Goal: Task Accomplishment & Management: Complete application form

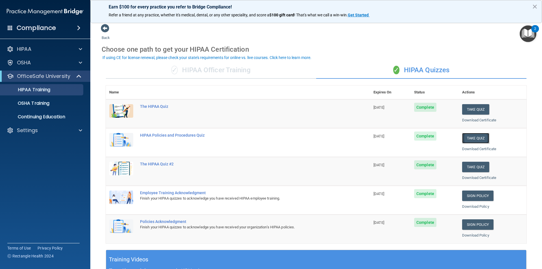
click at [472, 137] on button "Take Quiz" at bounding box center [475, 138] width 27 height 10
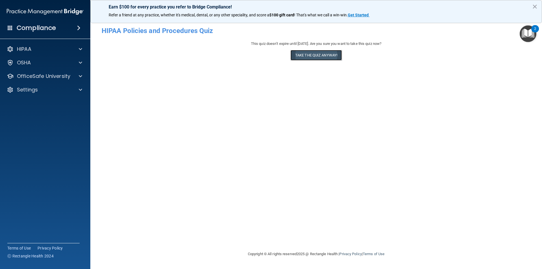
click at [317, 55] on button "Take the quiz anyway!" at bounding box center [316, 55] width 51 height 10
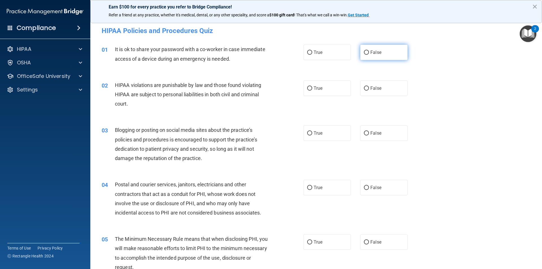
click at [365, 52] on input "False" at bounding box center [366, 53] width 5 height 4
radio input "true"
click at [307, 88] on input "True" at bounding box center [309, 88] width 5 height 4
radio input "true"
click at [364, 133] on input "False" at bounding box center [366, 133] width 5 height 4
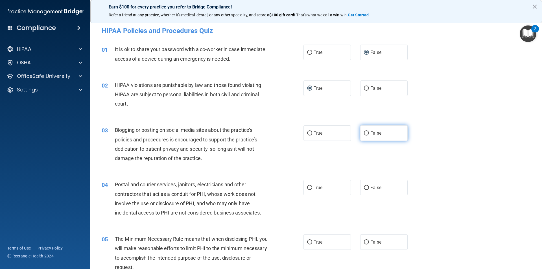
radio input "true"
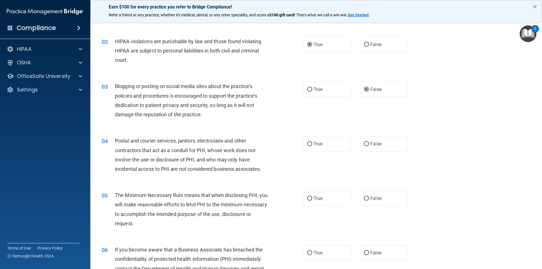
scroll to position [56, 0]
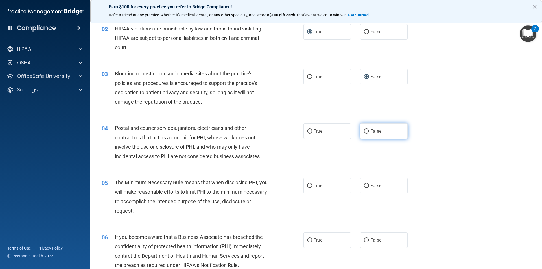
click at [364, 130] on input "False" at bounding box center [366, 131] width 5 height 4
radio input "true"
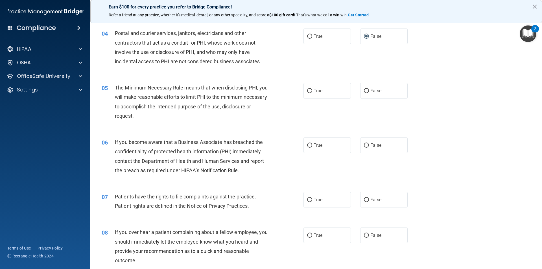
scroll to position [141, 0]
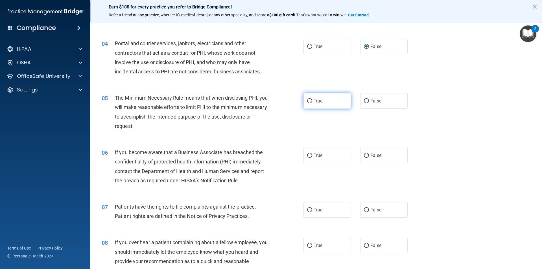
click at [310, 102] on label "True" at bounding box center [327, 101] width 47 height 16
click at [310, 102] on input "True" at bounding box center [309, 101] width 5 height 4
radio input "true"
drag, startPoint x: 363, startPoint y: 157, endPoint x: 368, endPoint y: 191, distance: 34.3
click at [364, 157] on input "False" at bounding box center [366, 156] width 5 height 4
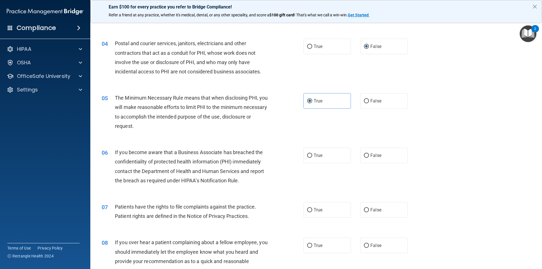
radio input "true"
click at [365, 209] on input "False" at bounding box center [366, 210] width 5 height 4
radio input "true"
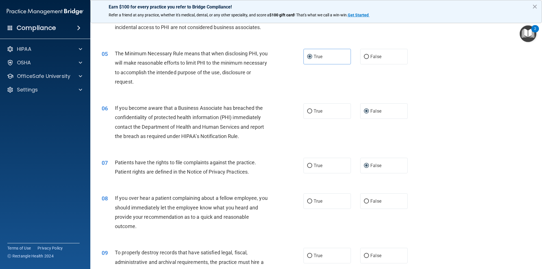
scroll to position [282, 0]
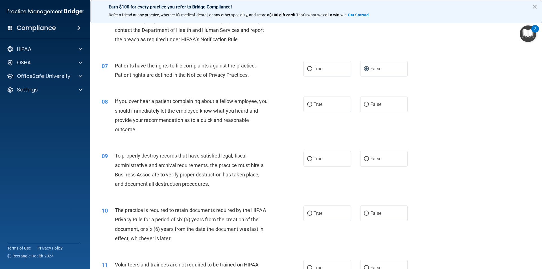
drag, startPoint x: 365, startPoint y: 106, endPoint x: 372, endPoint y: 143, distance: 37.8
click at [366, 110] on label "False" at bounding box center [383, 105] width 47 height 16
click at [366, 107] on input "False" at bounding box center [366, 105] width 5 height 4
radio input "true"
click at [365, 160] on input "False" at bounding box center [366, 159] width 5 height 4
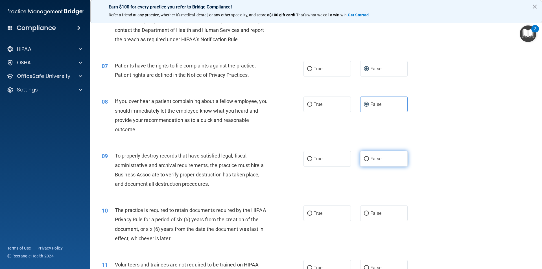
radio input "true"
click at [364, 215] on input "False" at bounding box center [366, 214] width 5 height 4
radio input "true"
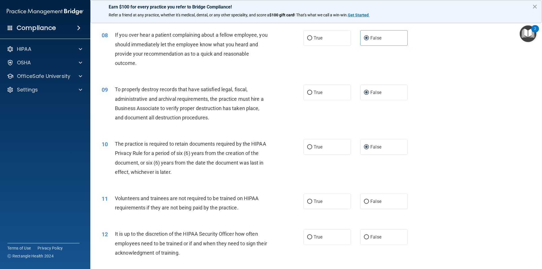
scroll to position [424, 0]
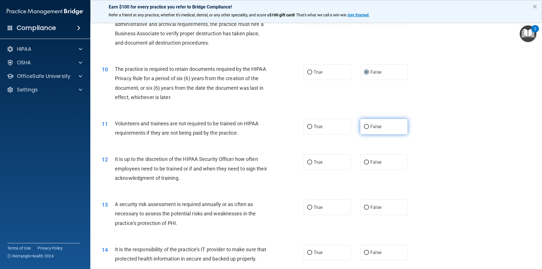
click at [364, 128] on input "False" at bounding box center [366, 127] width 5 height 4
radio input "true"
drag, startPoint x: 364, startPoint y: 161, endPoint x: 368, endPoint y: 197, distance: 36.4
click at [365, 164] on input "False" at bounding box center [366, 162] width 5 height 4
radio input "true"
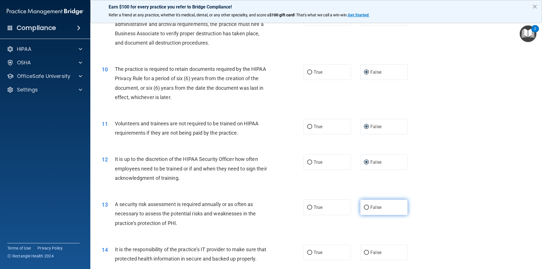
click at [364, 208] on input "False" at bounding box center [366, 208] width 5 height 4
radio input "true"
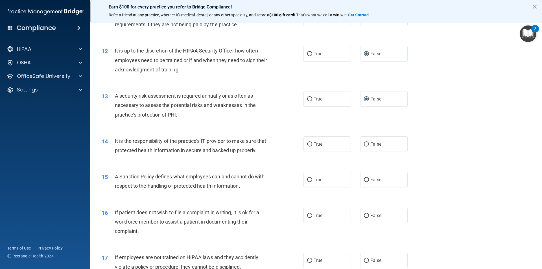
scroll to position [537, 0]
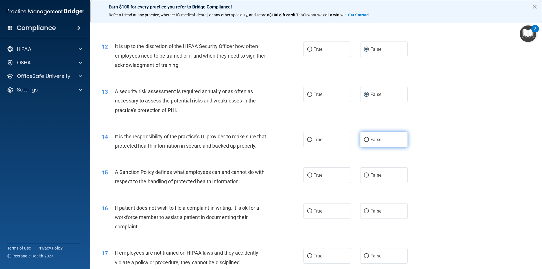
drag, startPoint x: 363, startPoint y: 139, endPoint x: 367, endPoint y: 164, distance: 25.6
click at [364, 139] on input "False" at bounding box center [366, 140] width 5 height 4
radio input "true"
drag, startPoint x: 363, startPoint y: 183, endPoint x: 366, endPoint y: 211, distance: 28.0
click at [364, 178] on input "False" at bounding box center [366, 175] width 5 height 4
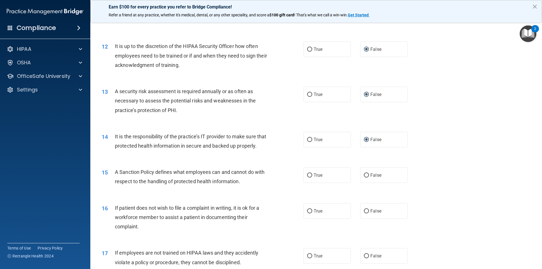
radio input "true"
click at [366, 218] on label "False" at bounding box center [383, 211] width 47 height 16
click at [366, 213] on input "False" at bounding box center [366, 211] width 5 height 4
radio input "true"
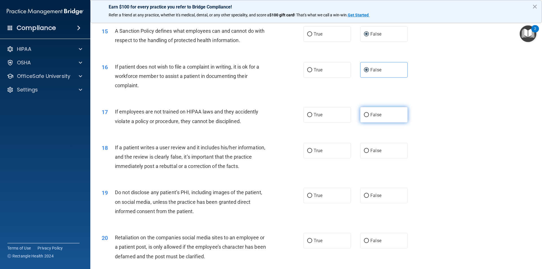
click at [360, 123] on label "False" at bounding box center [383, 115] width 47 height 16
click at [364, 117] on input "False" at bounding box center [366, 115] width 5 height 4
radio input "true"
drag, startPoint x: 365, startPoint y: 158, endPoint x: 367, endPoint y: 164, distance: 5.9
click at [365, 153] on input "False" at bounding box center [366, 151] width 5 height 4
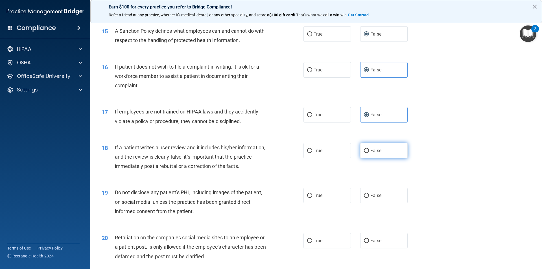
radio input "true"
click at [365, 198] on input "False" at bounding box center [366, 196] width 5 height 4
radio input "true"
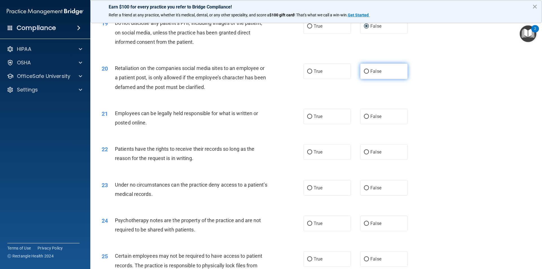
click at [364, 74] on input "False" at bounding box center [366, 71] width 5 height 4
radio input "true"
drag, startPoint x: 365, startPoint y: 124, endPoint x: 366, endPoint y: 127, distance: 2.9
click at [366, 119] on input "False" at bounding box center [366, 117] width 5 height 4
radio input "true"
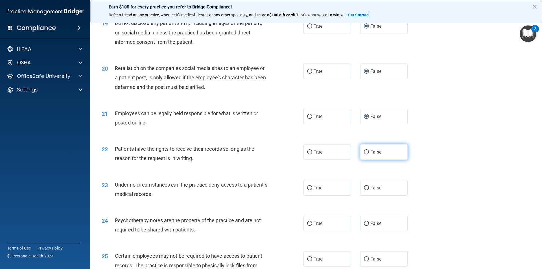
drag, startPoint x: 365, startPoint y: 160, endPoint x: 367, endPoint y: 193, distance: 33.7
click at [365, 154] on input "False" at bounding box center [366, 152] width 5 height 4
radio input "true"
drag, startPoint x: 365, startPoint y: 196, endPoint x: 368, endPoint y: 227, distance: 31.2
click at [366, 190] on input "False" at bounding box center [366, 188] width 5 height 4
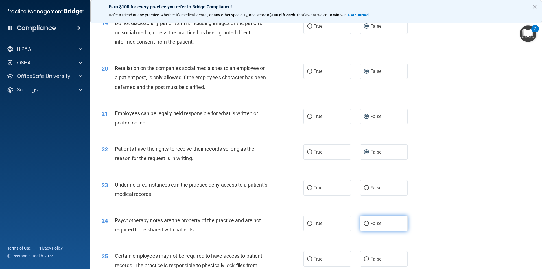
radio input "true"
drag, startPoint x: 365, startPoint y: 231, endPoint x: 379, endPoint y: 228, distance: 13.9
click at [366, 226] on input "False" at bounding box center [366, 224] width 5 height 4
radio input "true"
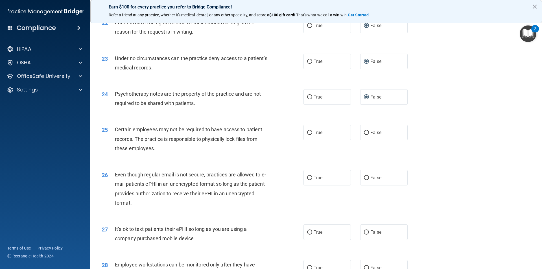
scroll to position [988, 0]
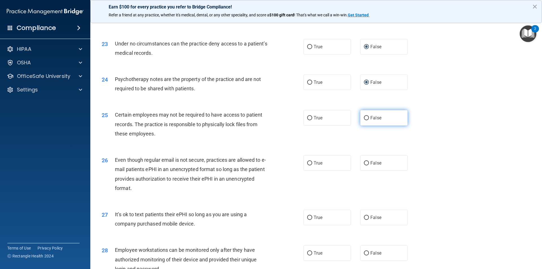
drag, startPoint x: 365, startPoint y: 128, endPoint x: 371, endPoint y: 168, distance: 40.5
click at [365, 120] on input "False" at bounding box center [366, 118] width 5 height 4
radio input "true"
drag, startPoint x: 363, startPoint y: 173, endPoint x: 370, endPoint y: 204, distance: 31.6
click at [364, 165] on input "False" at bounding box center [366, 163] width 5 height 4
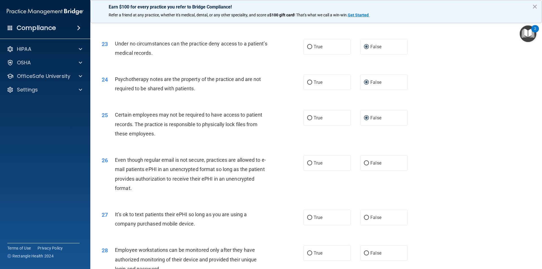
radio input "true"
click at [364, 220] on input "False" at bounding box center [366, 218] width 5 height 4
radio input "true"
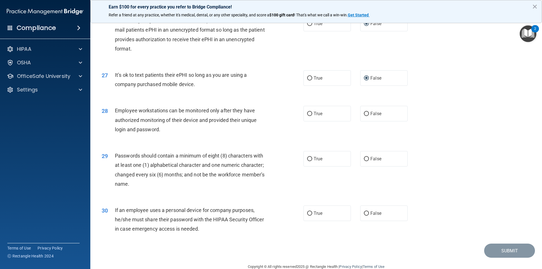
scroll to position [1130, 0]
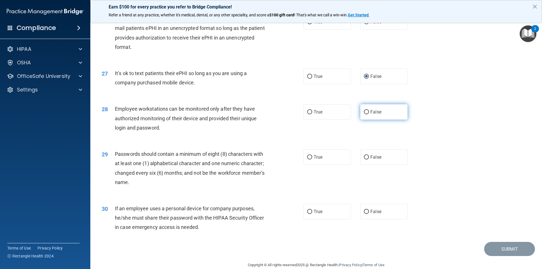
click at [364, 114] on input "False" at bounding box center [366, 112] width 5 height 4
radio input "true"
drag, startPoint x: 363, startPoint y: 165, endPoint x: 369, endPoint y: 208, distance: 43.3
click at [365, 160] on input "False" at bounding box center [366, 157] width 5 height 4
radio input "true"
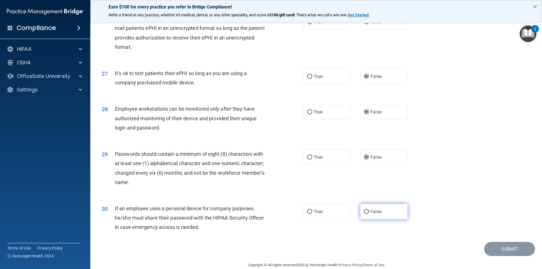
drag, startPoint x: 364, startPoint y: 219, endPoint x: 451, endPoint y: 208, distance: 87.1
click at [364, 214] on input "False" at bounding box center [366, 212] width 5 height 4
radio input "true"
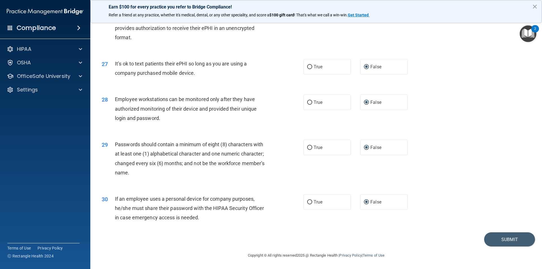
scroll to position [1148, 0]
click at [507, 238] on button "Submit" at bounding box center [509, 239] width 51 height 14
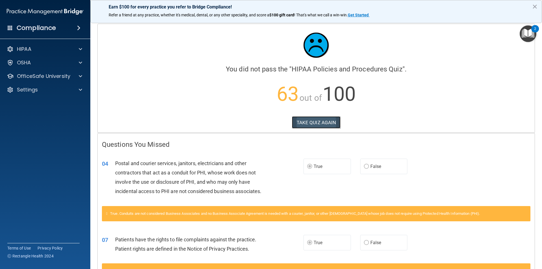
click at [327, 123] on button "TAKE QUIZ AGAIN" at bounding box center [316, 122] width 49 height 12
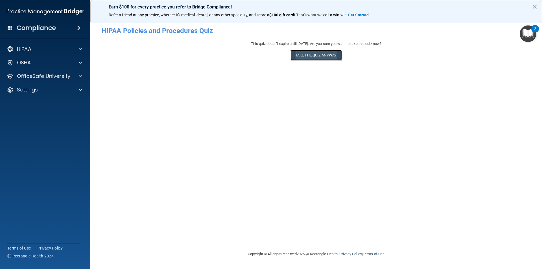
click at [309, 55] on button "Take the quiz anyway!" at bounding box center [316, 55] width 51 height 10
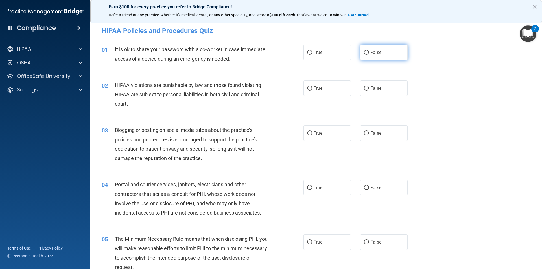
click at [364, 53] on input "False" at bounding box center [366, 53] width 5 height 4
radio input "true"
click at [364, 89] on input "False" at bounding box center [366, 88] width 5 height 4
radio input "true"
click at [364, 131] on input "False" at bounding box center [366, 133] width 5 height 4
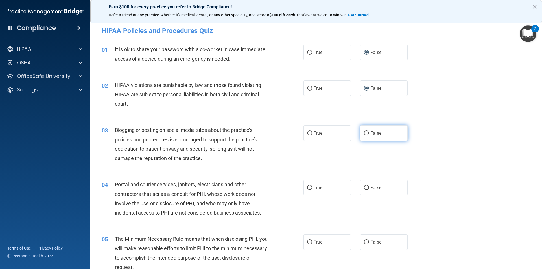
radio input "true"
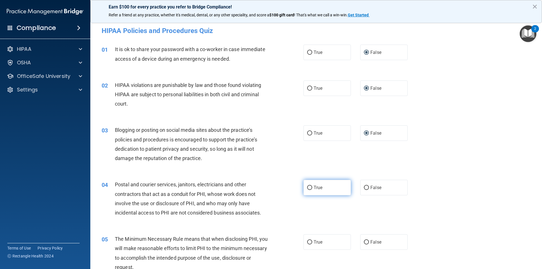
drag, startPoint x: 307, startPoint y: 189, endPoint x: 307, endPoint y: 193, distance: 3.7
click at [307, 191] on label "True" at bounding box center [327, 188] width 47 height 16
click at [307, 190] on input "True" at bounding box center [309, 188] width 5 height 4
radio input "true"
click at [308, 241] on input "True" at bounding box center [309, 242] width 5 height 4
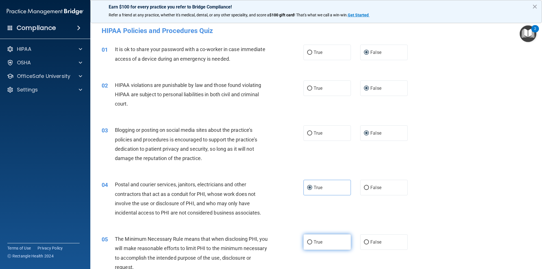
radio input "true"
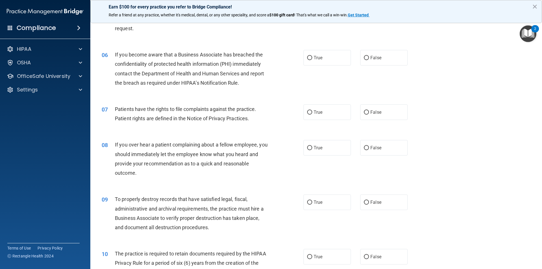
scroll to position [254, 0]
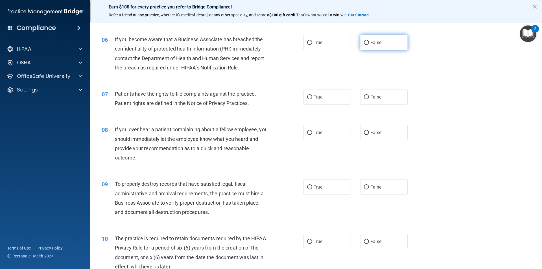
click at [365, 44] on input "False" at bounding box center [366, 43] width 5 height 4
radio input "true"
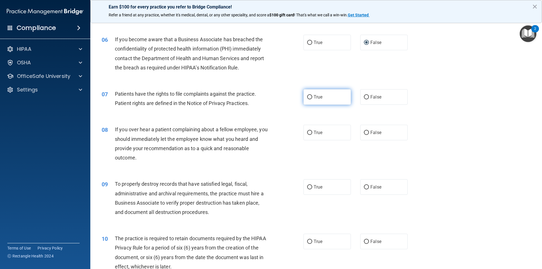
click at [307, 98] on input "True" at bounding box center [309, 97] width 5 height 4
radio input "true"
click at [371, 132] on span "False" at bounding box center [375, 132] width 11 height 5
click at [369, 132] on input "False" at bounding box center [366, 133] width 5 height 4
radio input "true"
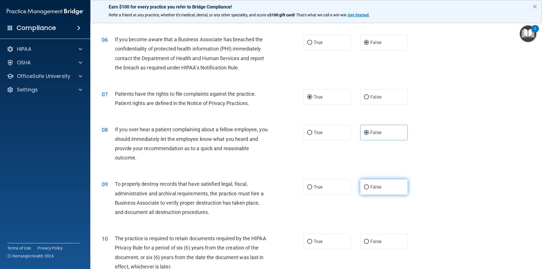
click at [364, 187] on input "False" at bounding box center [366, 187] width 5 height 4
radio input "true"
click at [308, 241] on input "True" at bounding box center [309, 242] width 5 height 4
radio input "true"
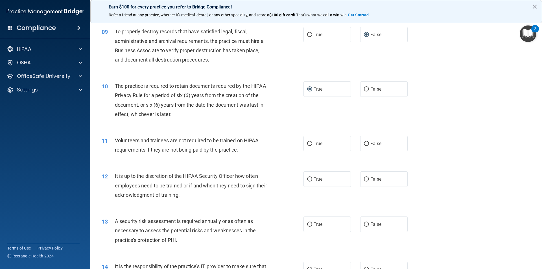
scroll to position [424, 0]
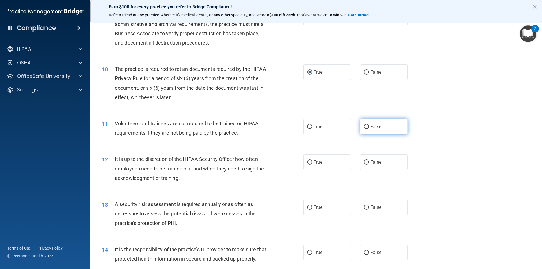
click at [364, 125] on input "False" at bounding box center [366, 127] width 5 height 4
radio input "true"
click at [364, 160] on input "False" at bounding box center [366, 162] width 5 height 4
radio input "true"
drag, startPoint x: 306, startPoint y: 207, endPoint x: 316, endPoint y: 207, distance: 10.7
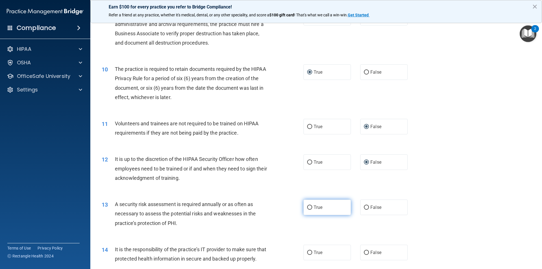
click at [307, 207] on input "True" at bounding box center [309, 208] width 5 height 4
radio input "true"
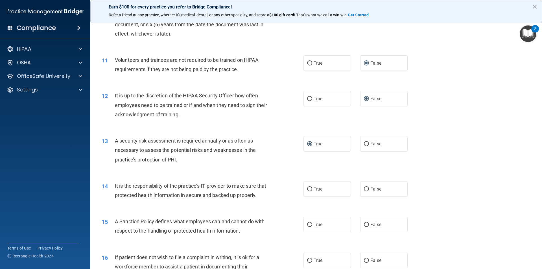
scroll to position [565, 0]
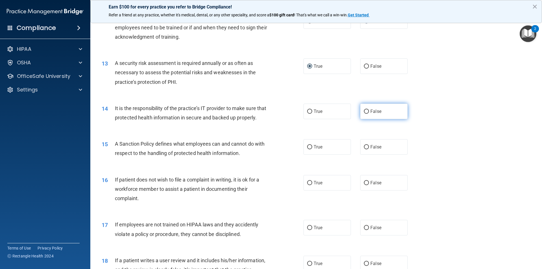
click at [364, 110] on input "False" at bounding box center [366, 112] width 5 height 4
radio input "true"
click at [365, 149] on input "False" at bounding box center [366, 147] width 5 height 4
radio input "true"
click at [309, 185] on input "True" at bounding box center [309, 183] width 5 height 4
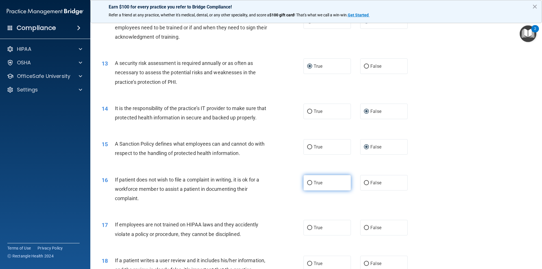
radio input "true"
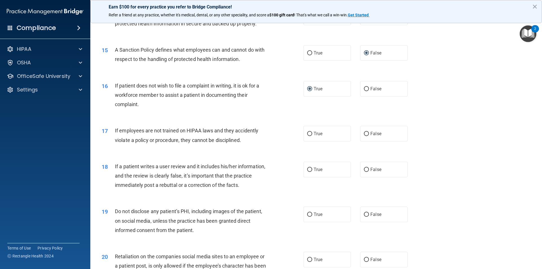
scroll to position [706, 0]
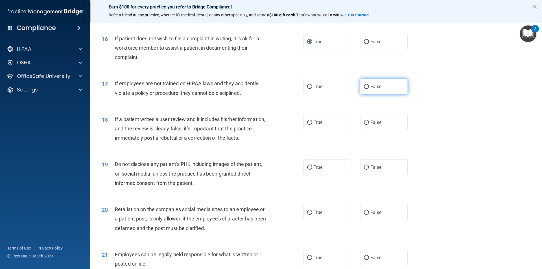
click at [364, 89] on input "False" at bounding box center [366, 87] width 5 height 4
radio input "true"
click at [364, 125] on input "False" at bounding box center [366, 123] width 5 height 4
radio input "true"
click at [307, 170] on input "True" at bounding box center [309, 167] width 5 height 4
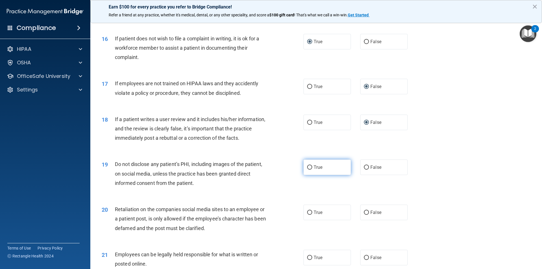
radio input "true"
click at [366, 215] on input "False" at bounding box center [366, 213] width 5 height 4
radio input "true"
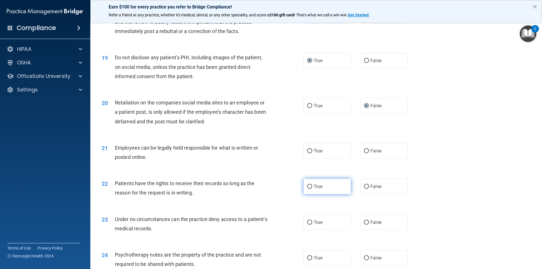
scroll to position [847, 0]
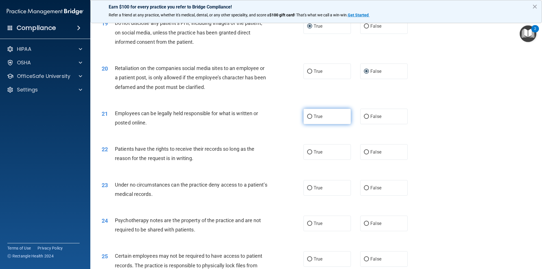
click at [308, 119] on input "True" at bounding box center [309, 117] width 5 height 4
radio input "true"
click at [364, 154] on input "False" at bounding box center [366, 152] width 5 height 4
radio input "true"
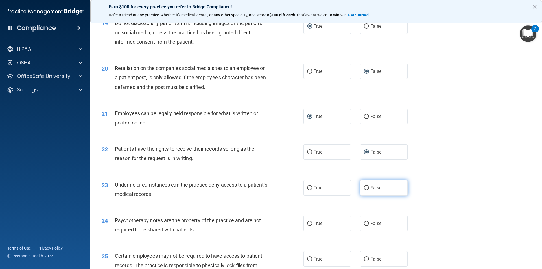
click at [365, 190] on input "False" at bounding box center [366, 188] width 5 height 4
radio input "true"
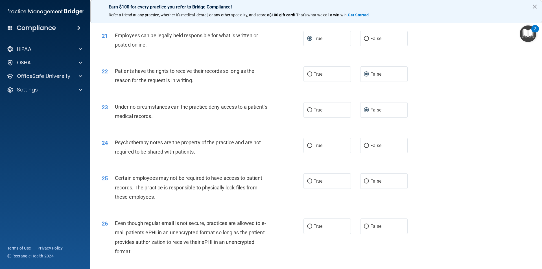
scroll to position [960, 0]
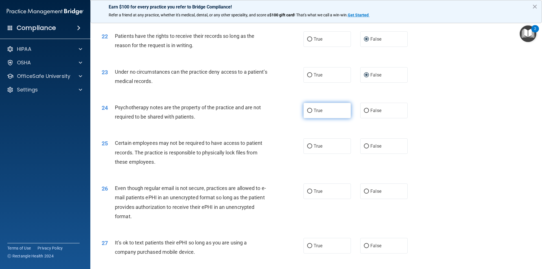
click at [309, 113] on input "True" at bounding box center [309, 111] width 5 height 4
radio input "true"
click at [304, 154] on label "True" at bounding box center [327, 146] width 47 height 16
click at [307, 149] on input "True" at bounding box center [309, 146] width 5 height 4
radio input "true"
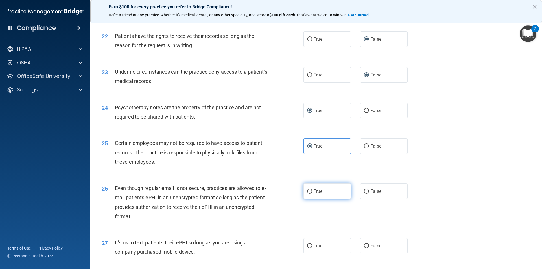
click at [307, 194] on input "True" at bounding box center [309, 191] width 5 height 4
radio input "true"
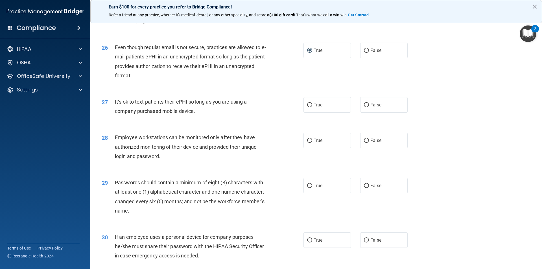
scroll to position [1101, 0]
click at [364, 107] on input "False" at bounding box center [366, 105] width 5 height 4
radio input "true"
click at [364, 143] on input "False" at bounding box center [366, 140] width 5 height 4
radio input "true"
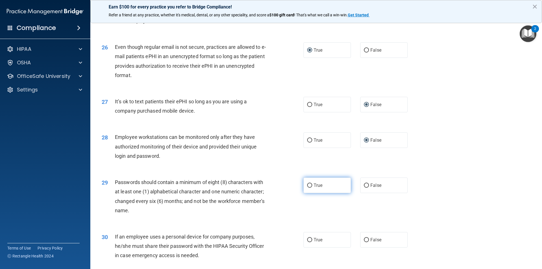
drag, startPoint x: 307, startPoint y: 194, endPoint x: 310, endPoint y: 198, distance: 5.3
click at [307, 188] on input "True" at bounding box center [309, 186] width 5 height 4
radio input "true"
click at [367, 248] on label "False" at bounding box center [383, 240] width 47 height 16
click at [367, 242] on input "False" at bounding box center [366, 240] width 5 height 4
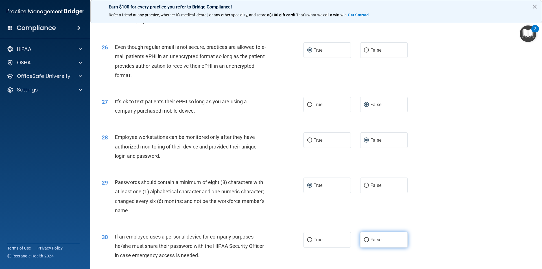
radio input "true"
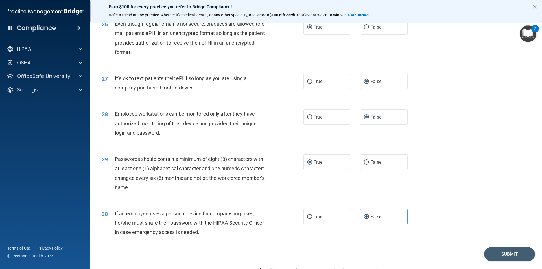
scroll to position [1148, 0]
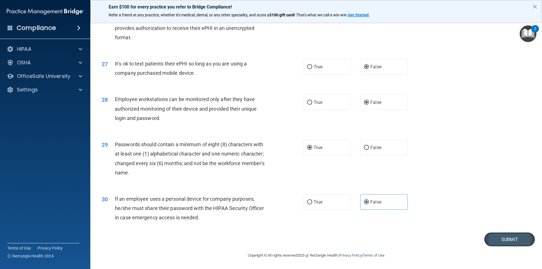
click at [501, 240] on button "Submit" at bounding box center [509, 239] width 51 height 14
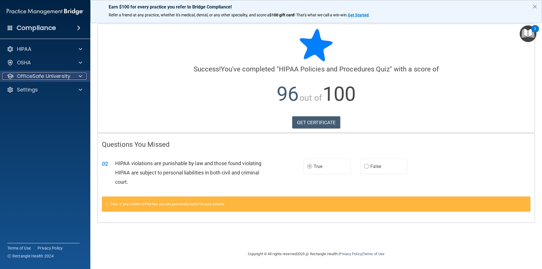
click at [49, 75] on p "OfficeSafe University" at bounding box center [43, 76] width 53 height 7
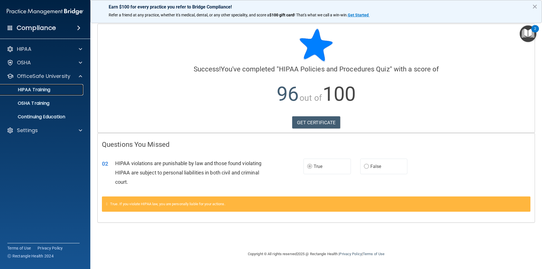
click at [44, 93] on link "HIPAA Training" at bounding box center [38, 89] width 89 height 11
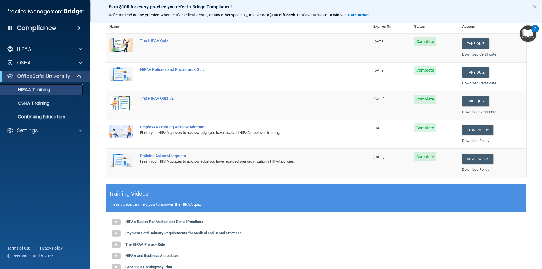
scroll to position [85, 0]
